Goal: Find specific page/section: Find specific page/section

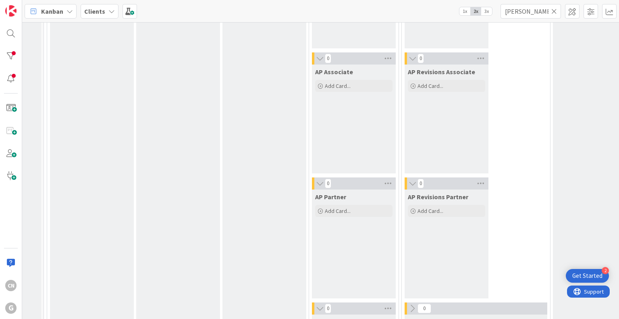
click at [529, 13] on input "[PERSON_NAME]" at bounding box center [531, 11] width 60 height 15
click at [555, 8] on icon at bounding box center [555, 11] width 6 height 7
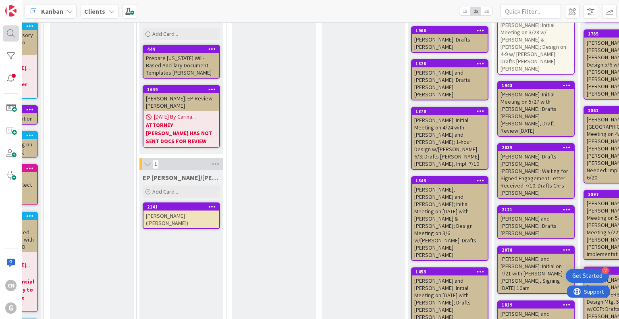
click at [12, 35] on div at bounding box center [11, 33] width 16 height 16
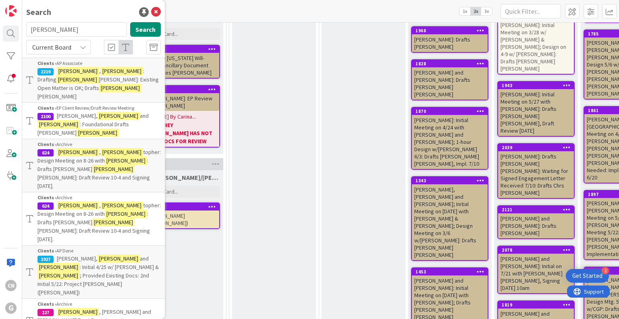
drag, startPoint x: 71, startPoint y: 29, endPoint x: 0, endPoint y: 31, distance: 71.0
click at [0, 31] on div "CN G Search [PERSON_NAME] Search Current Board Clients › AP Associate 2219 [PER…" at bounding box center [11, 159] width 22 height 319
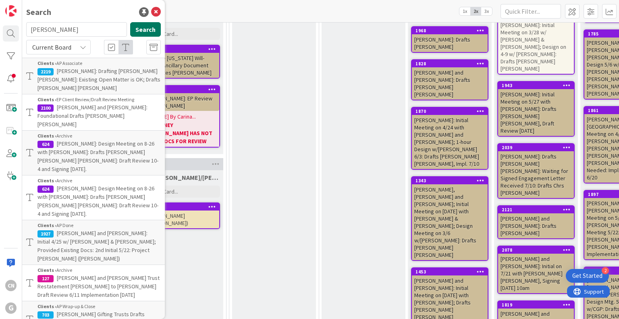
type input "[PERSON_NAME]"
click at [135, 28] on button "Search" at bounding box center [145, 29] width 31 height 15
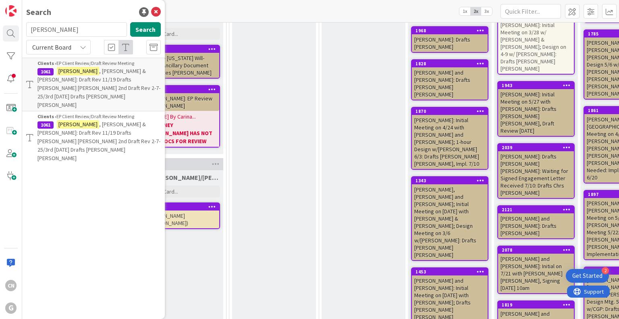
click at [110, 79] on span ", [PERSON_NAME] & [PERSON_NAME]: Draft Rev 11/19 Drafts [PERSON_NAME] [PERSON_N…" at bounding box center [99, 87] width 123 height 41
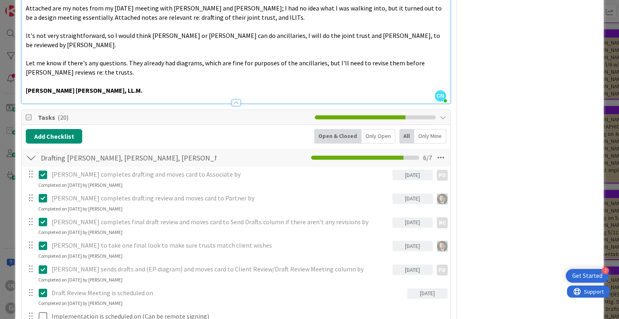
scroll to position [1494, 0]
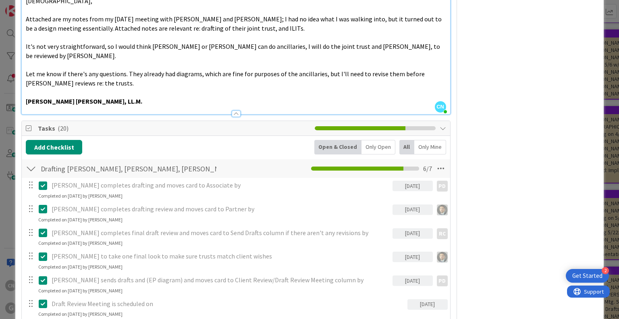
scroll to position [1483, 0]
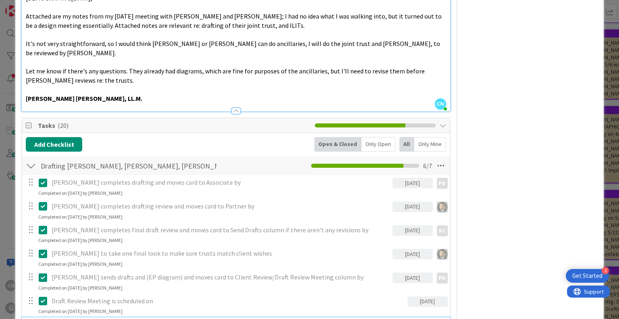
click at [431, 317] on div "Implementation is scheduled on (Can be remote signing)" at bounding box center [248, 324] width 400 height 14
type textarea "x"
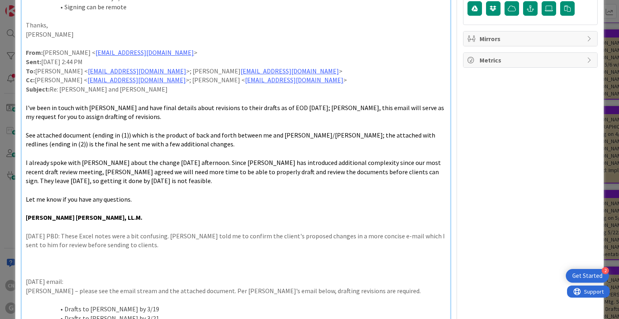
scroll to position [0, 0]
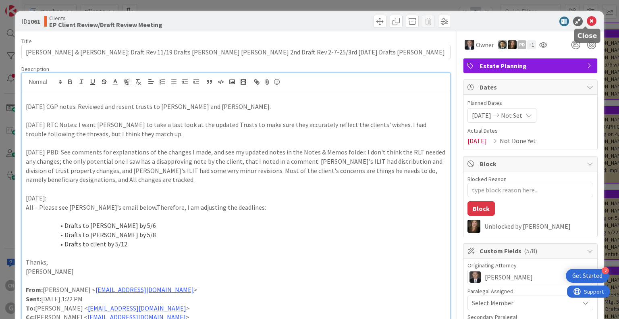
click at [587, 21] on icon at bounding box center [592, 22] width 10 height 10
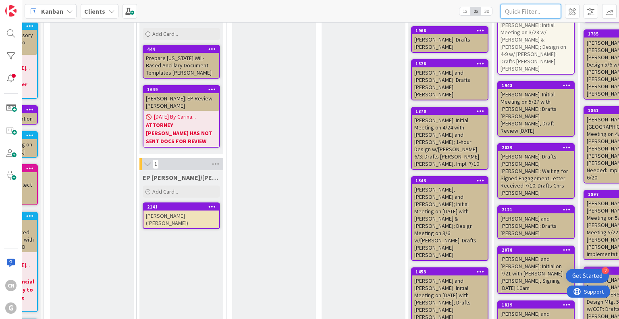
click at [548, 7] on input "text" at bounding box center [531, 11] width 60 height 15
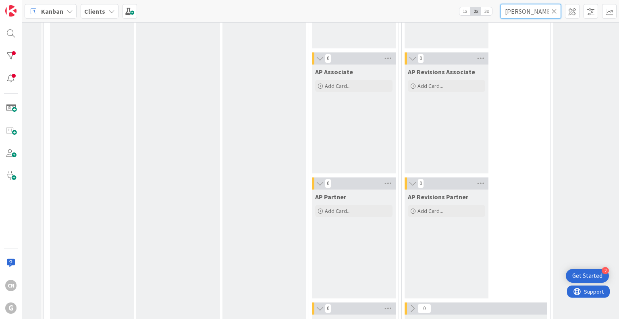
scroll to position [0, 68]
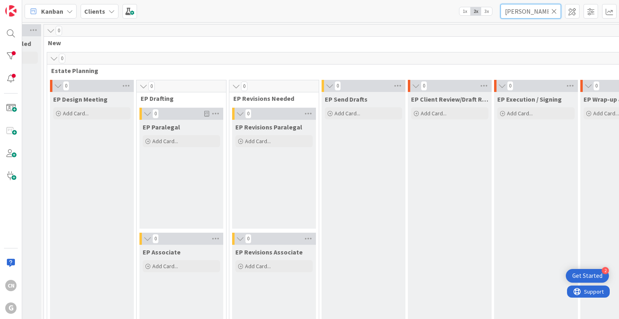
type input "[PERSON_NAME]"
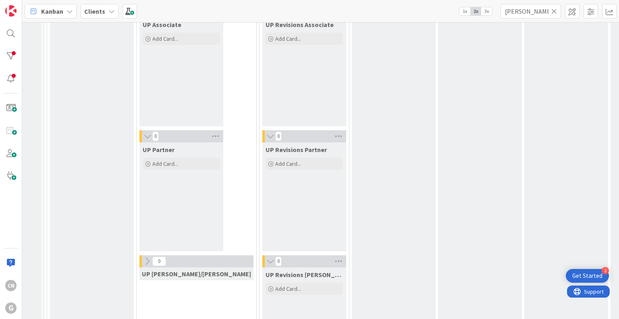
scroll to position [1435, 68]
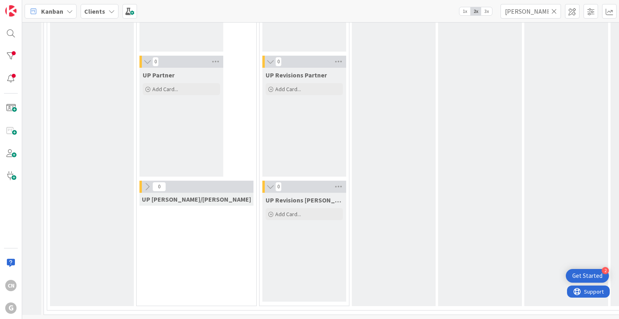
click at [555, 12] on icon at bounding box center [555, 11] width 6 height 7
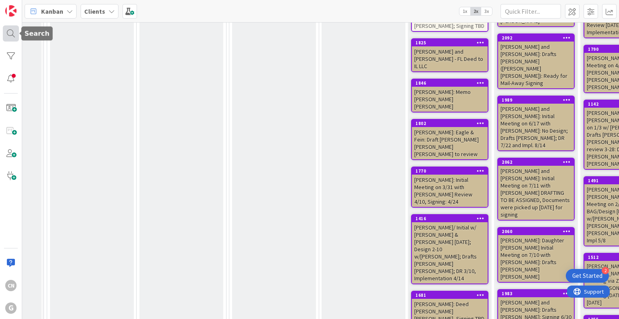
click at [7, 29] on div at bounding box center [11, 33] width 16 height 16
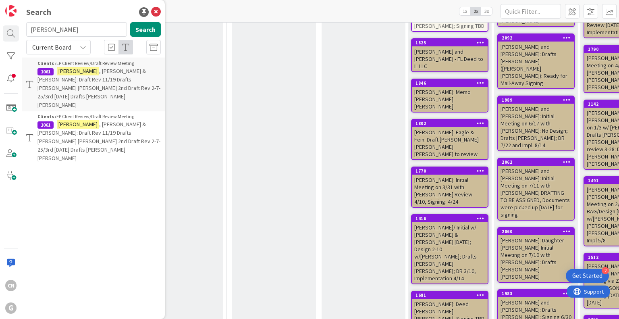
drag, startPoint x: 74, startPoint y: 28, endPoint x: 0, endPoint y: 37, distance: 74.4
click at [0, 37] on div "CN G Search [PERSON_NAME] Search Current Board Clients › EP Client Review/Draft…" at bounding box center [11, 159] width 22 height 319
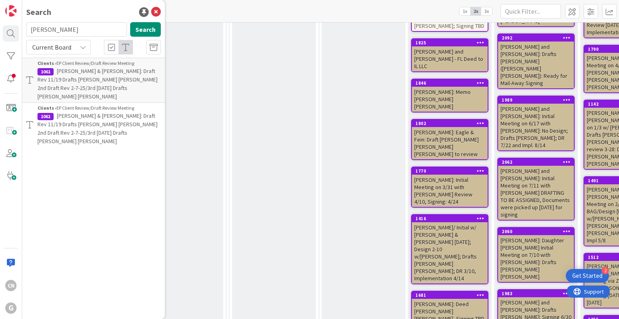
type input "[PERSON_NAME]"
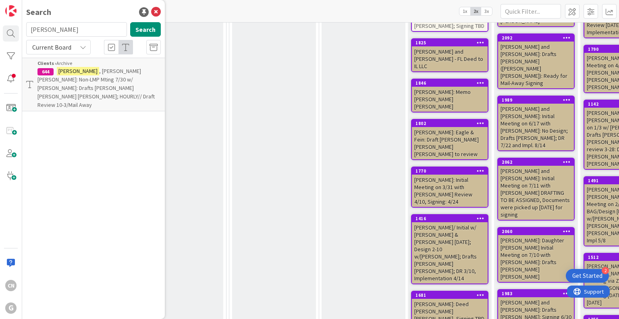
click at [95, 83] on span ", [PERSON_NAME] [PERSON_NAME]: Non-LMP Mting 7/30 w/ [PERSON_NAME]: Drafts [PER…" at bounding box center [96, 87] width 117 height 41
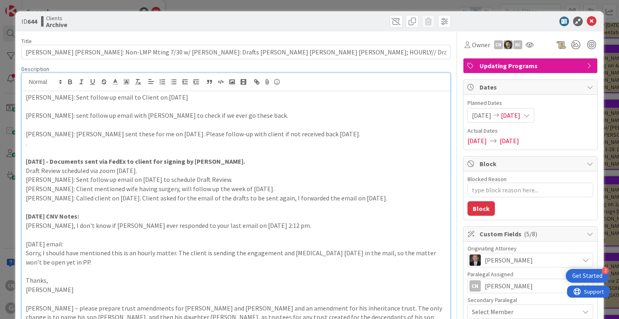
click at [213, 89] on div "[PERSON_NAME]: Sent follow up email to Client on [DATE] [PERSON_NAME]: sent fol…" at bounding box center [236, 252] width 428 height 358
click at [24, 98] on div "[PERSON_NAME]: Sent follow up email to Client on [DATE] [PERSON_NAME]: sent fol…" at bounding box center [236, 261] width 428 height 340
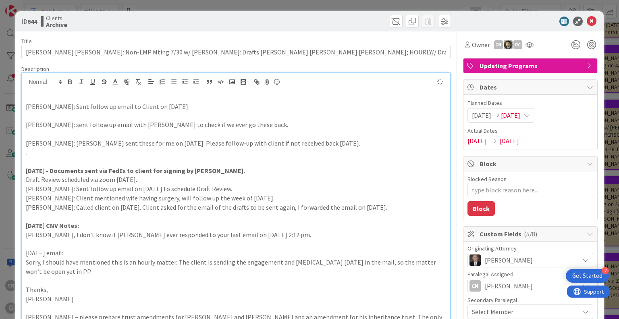
type textarea "x"
click at [589, 21] on icon at bounding box center [592, 22] width 10 height 10
